Goal: Navigation & Orientation: Find specific page/section

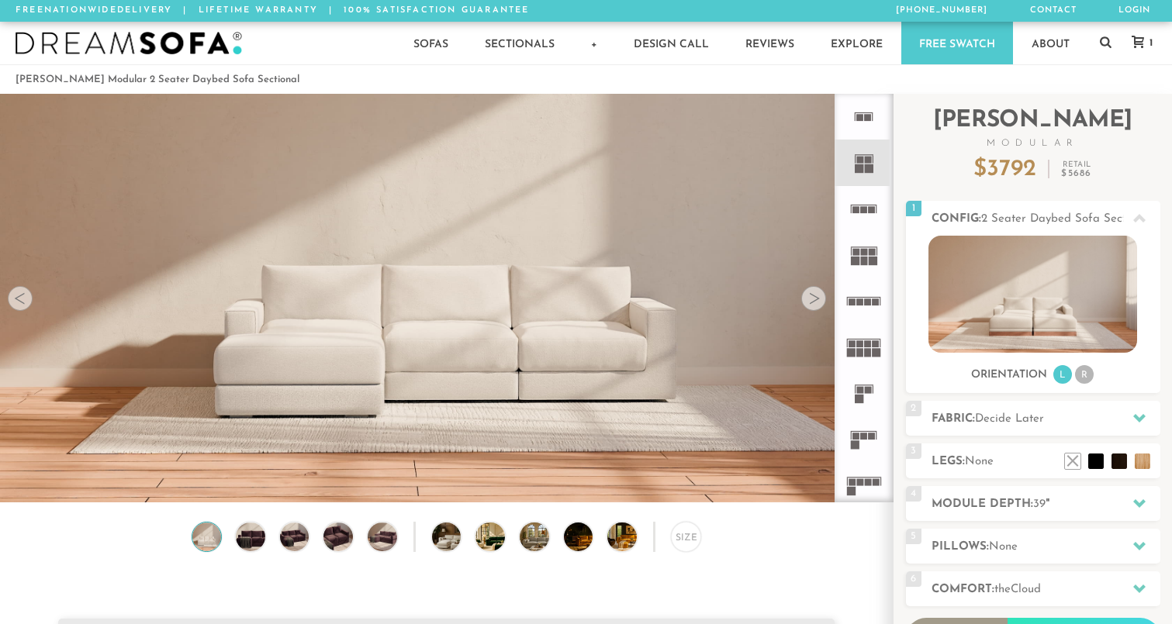
scroll to position [17229, 1172]
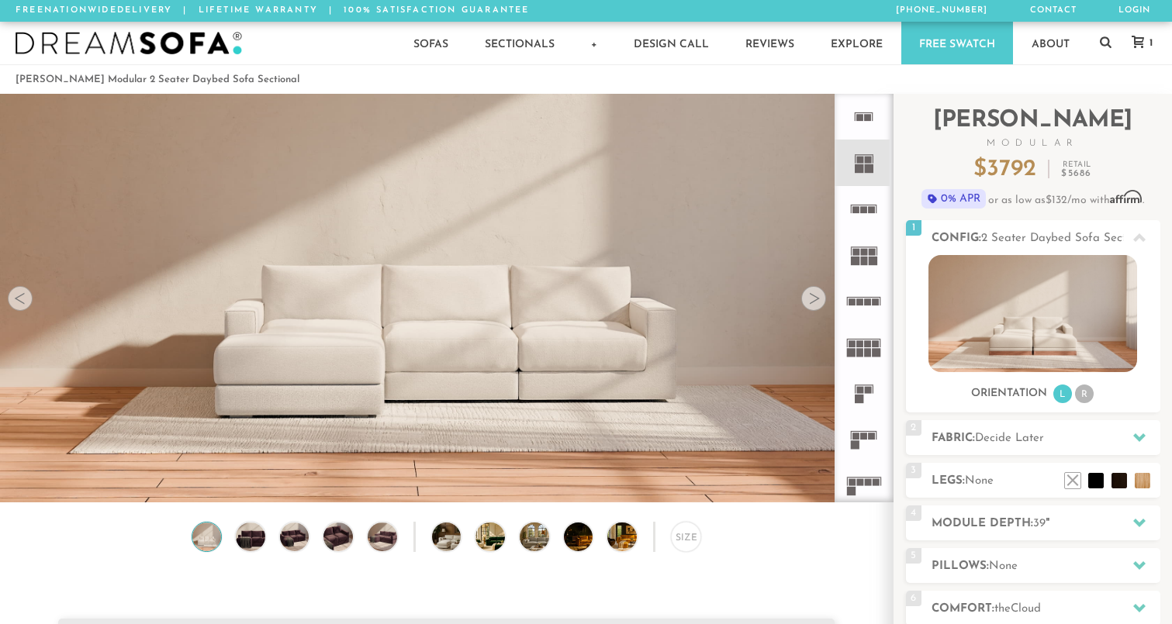
click at [814, 301] on div at bounding box center [813, 298] width 25 height 25
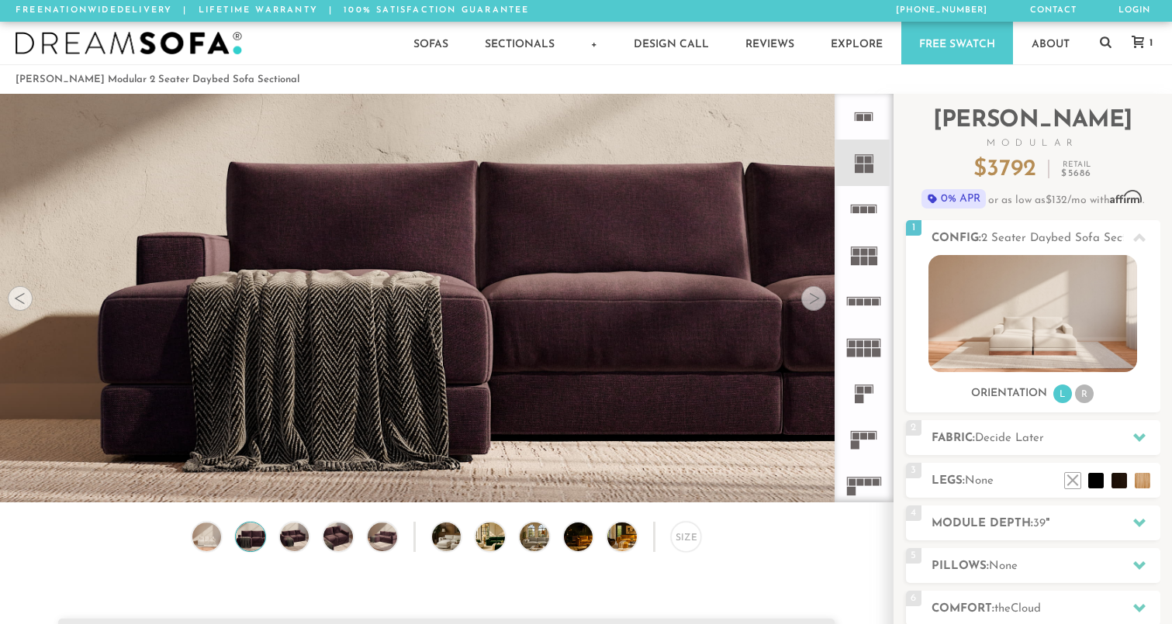
click at [814, 301] on div at bounding box center [813, 298] width 25 height 25
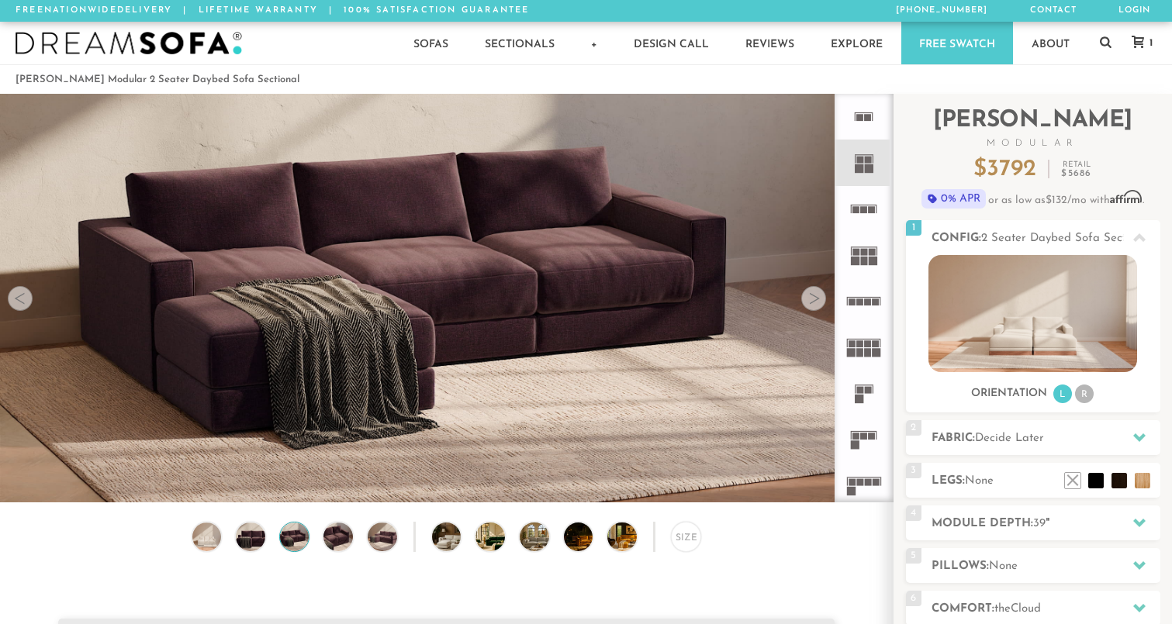
scroll to position [-1, 0]
click at [436, 233] on video at bounding box center [446, 245] width 893 height 447
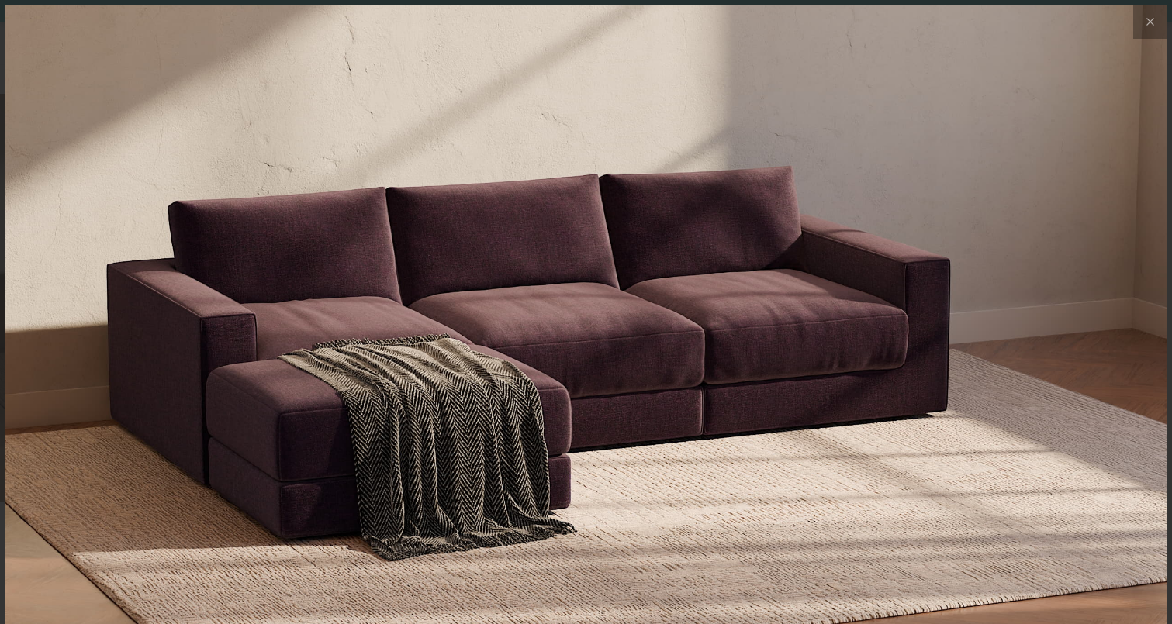
scroll to position [0, 0]
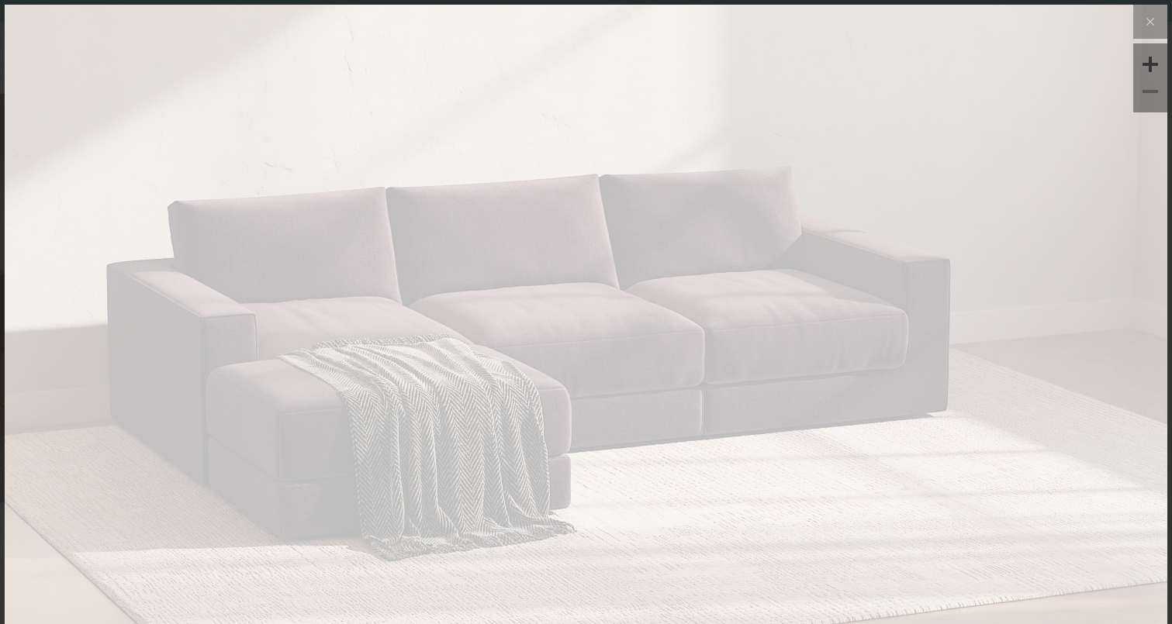
click at [436, 233] on img at bounding box center [586, 199] width 1163 height 388
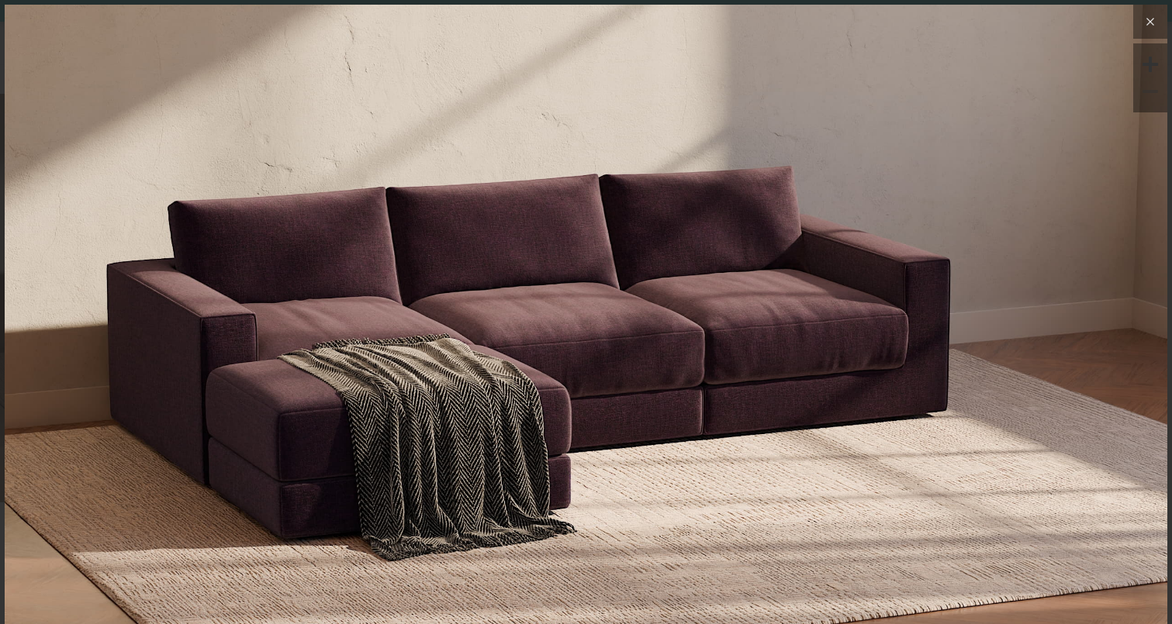
click at [1142, 34] on button at bounding box center [1150, 22] width 34 height 34
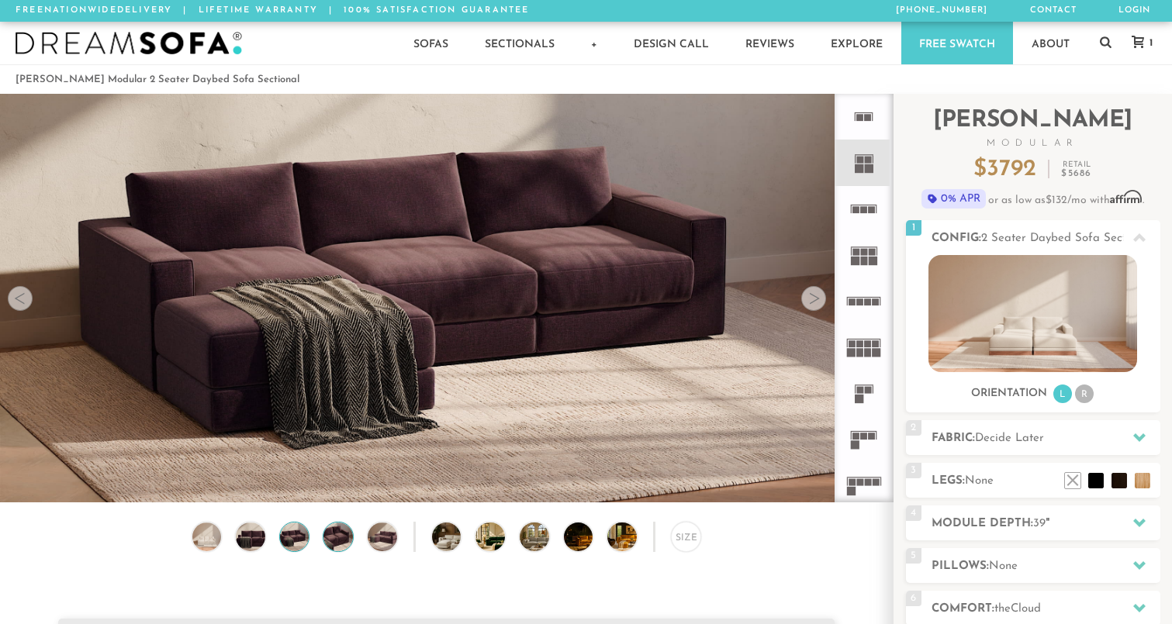
click at [344, 538] on img at bounding box center [338, 537] width 35 height 29
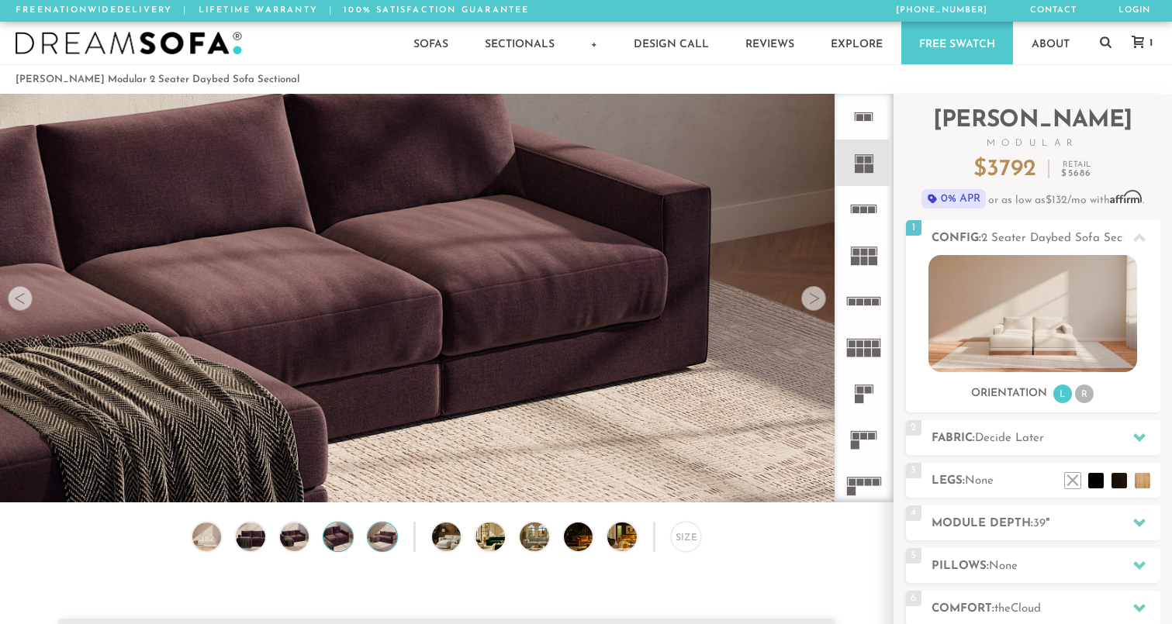
click at [379, 538] on img at bounding box center [382, 537] width 35 height 29
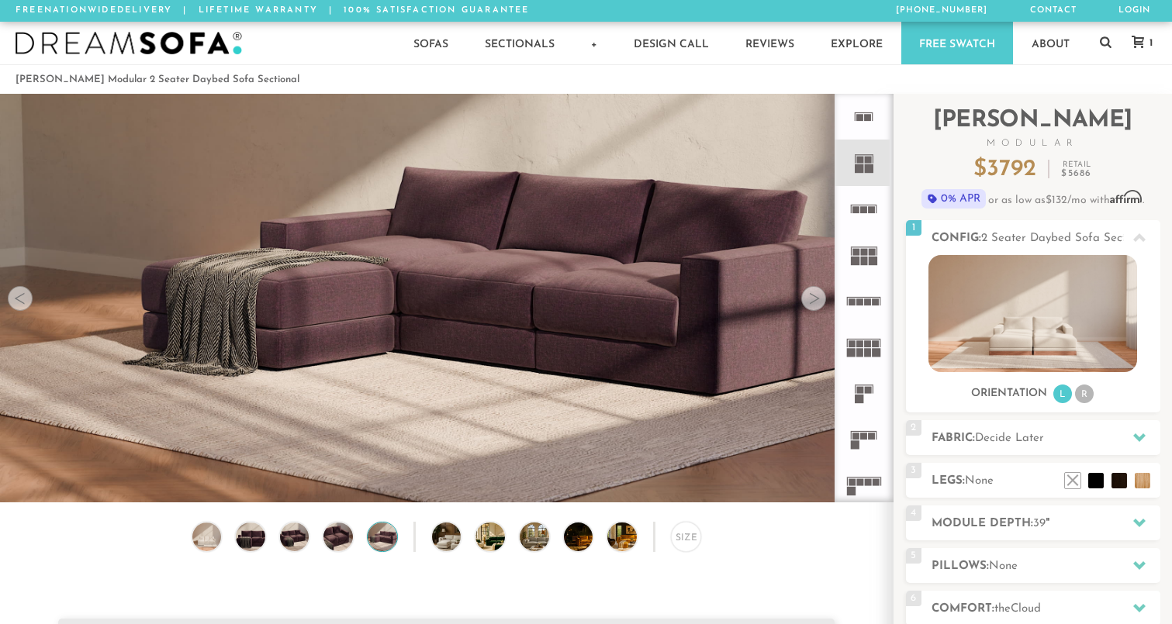
click at [490, 536] on img at bounding box center [501, 537] width 52 height 29
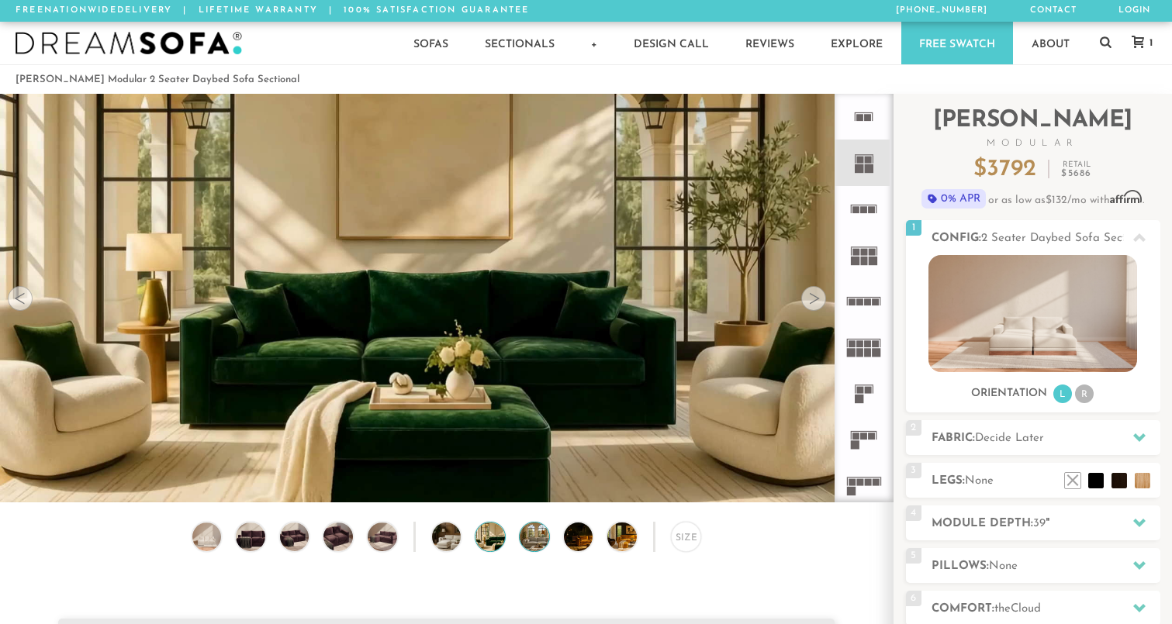
click at [534, 538] on img at bounding box center [546, 537] width 52 height 29
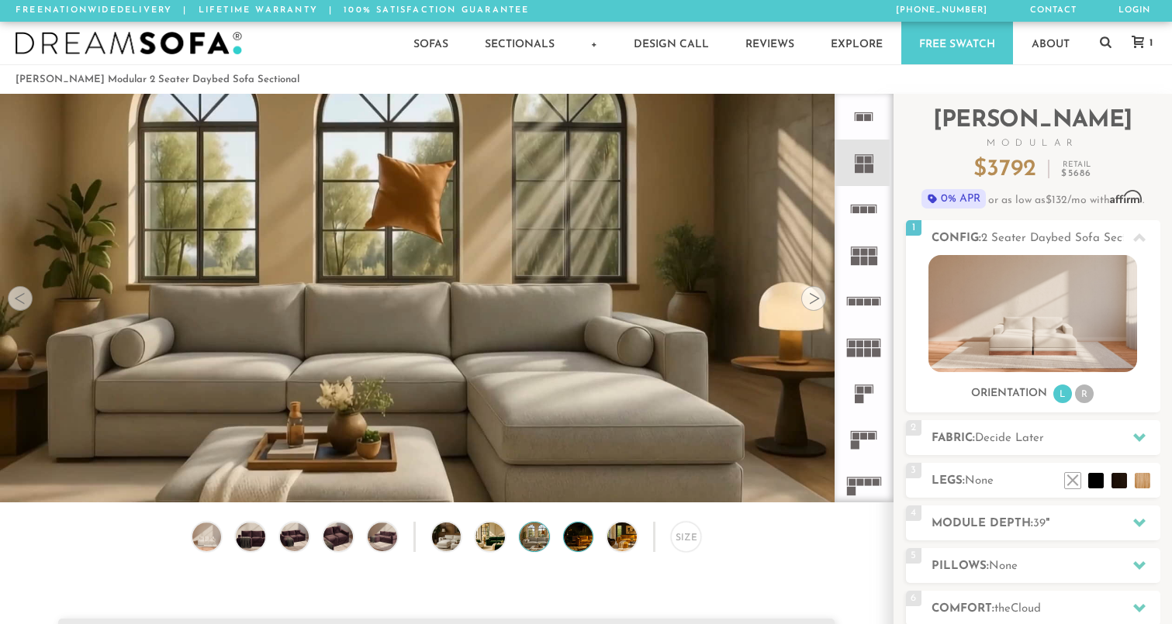
click at [585, 537] on img at bounding box center [590, 537] width 52 height 29
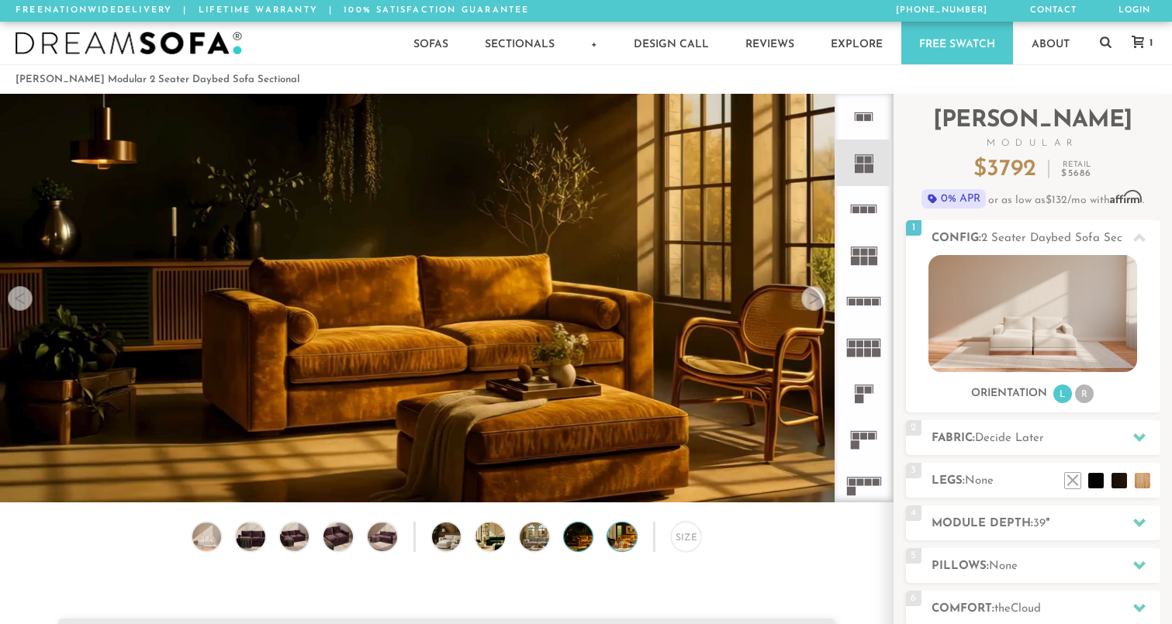
click at [620, 536] on img at bounding box center [633, 537] width 52 height 29
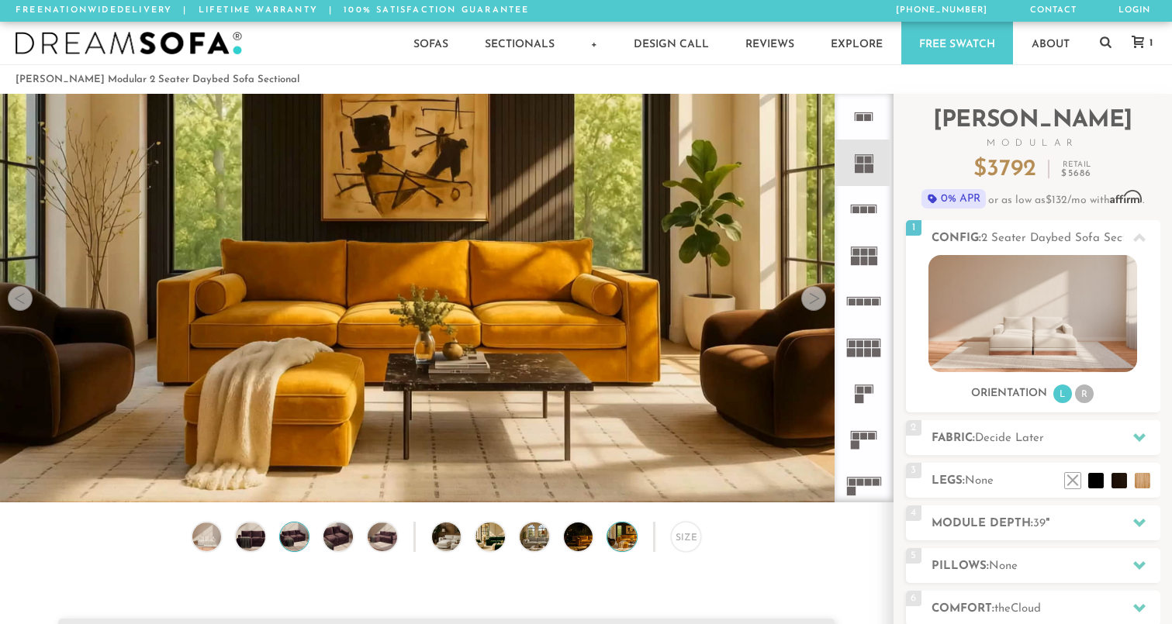
click at [305, 539] on img at bounding box center [294, 537] width 35 height 29
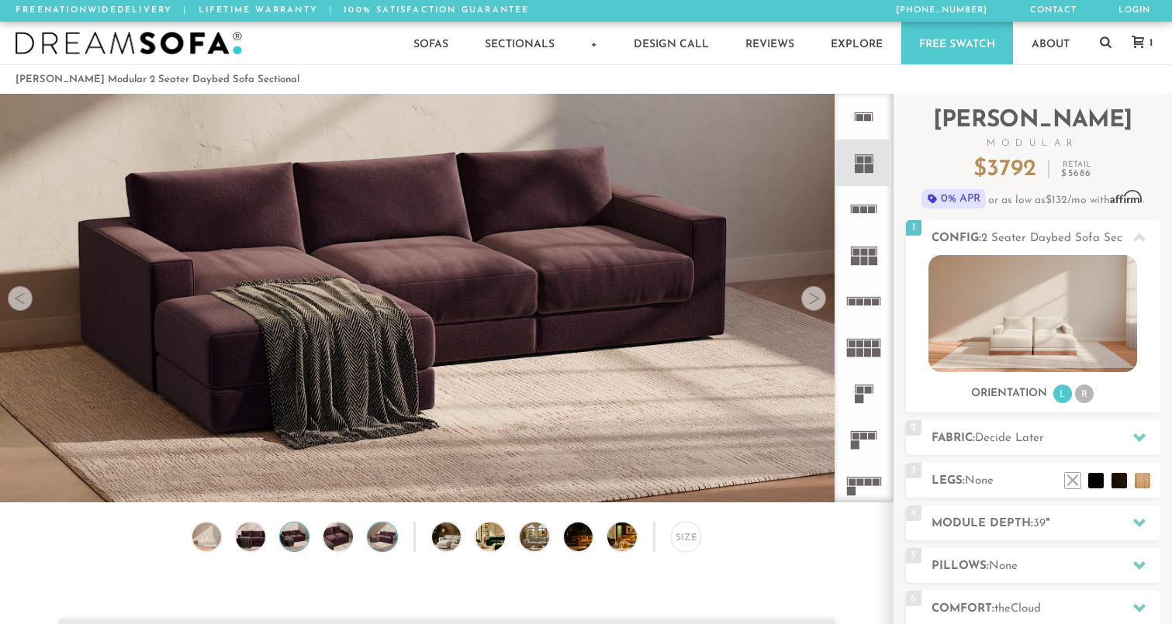
click at [368, 529] on img at bounding box center [382, 537] width 35 height 29
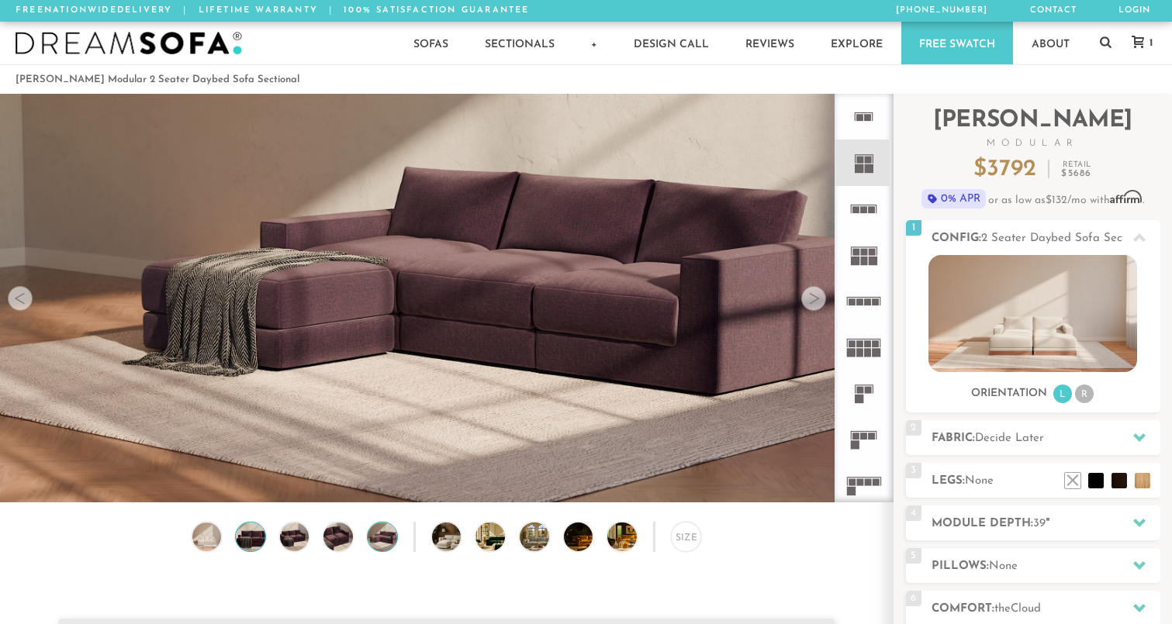
click at [257, 538] on img at bounding box center [250, 537] width 35 height 29
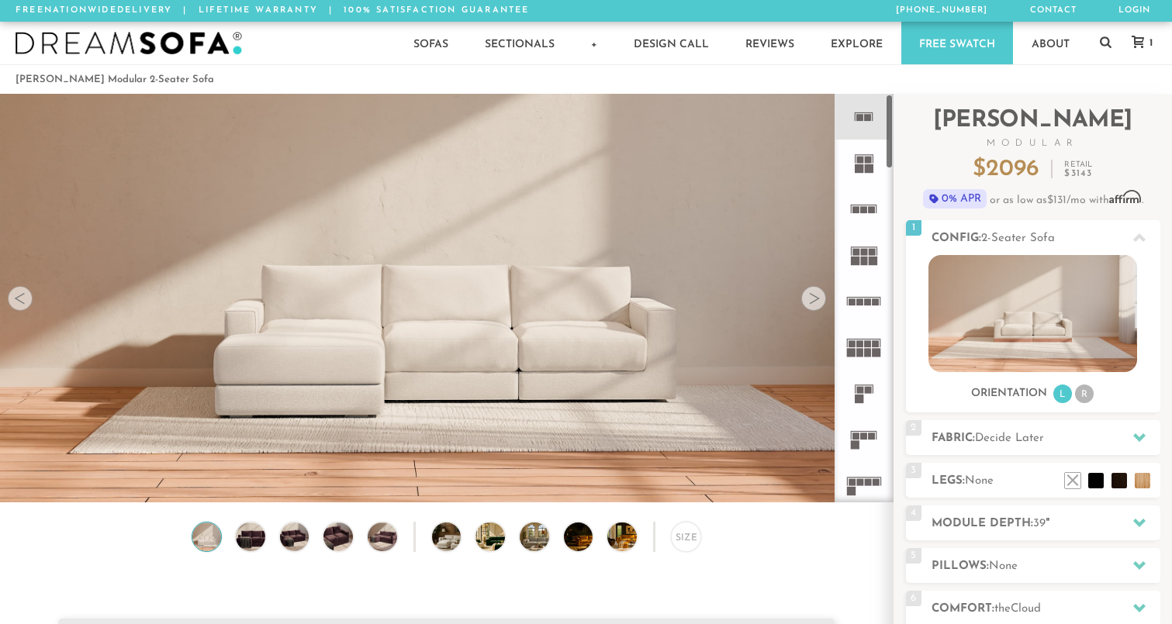
click at [873, 175] on icon at bounding box center [864, 163] width 46 height 46
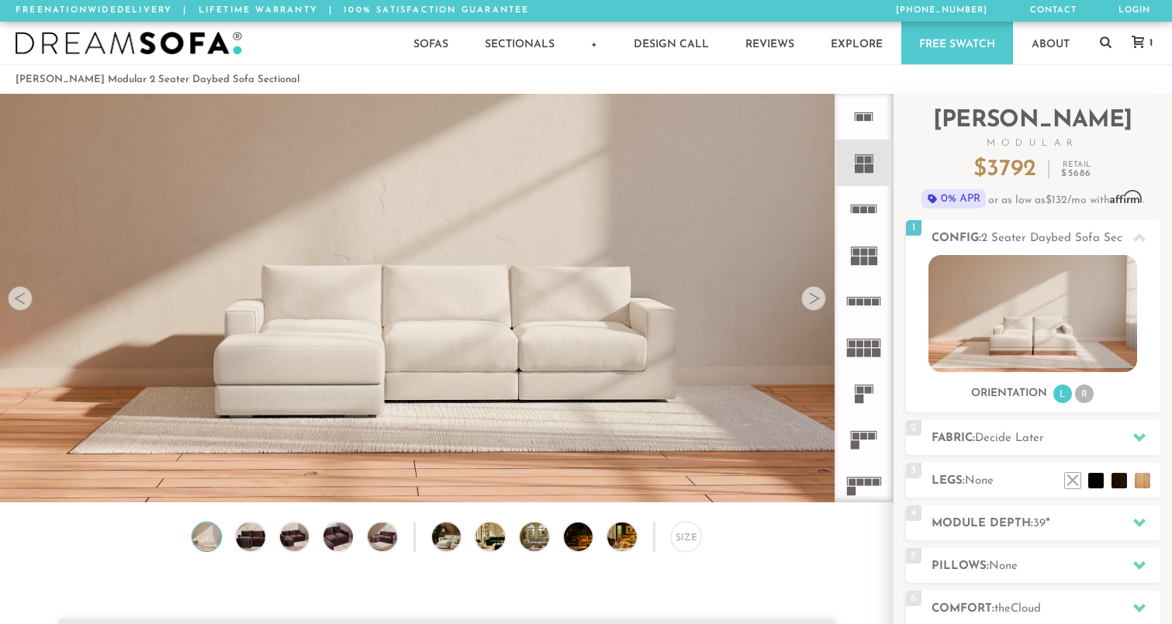
click at [865, 207] on rect at bounding box center [864, 209] width 7 height 7
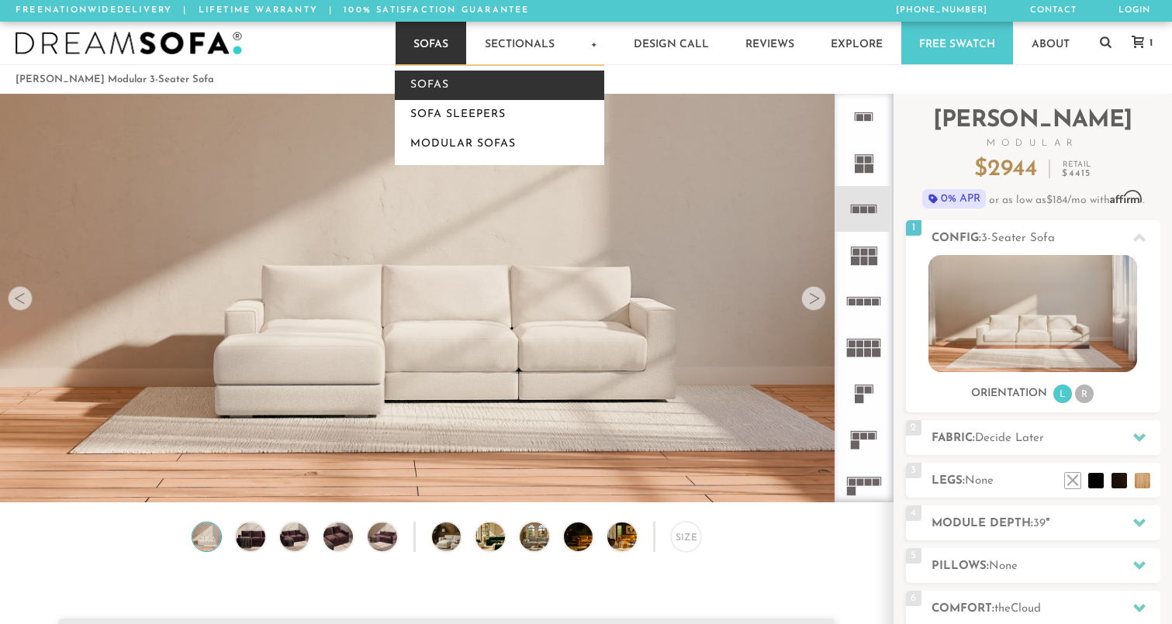
click at [444, 88] on link "Sofas" at bounding box center [499, 85] width 209 height 29
